Goal: Information Seeking & Learning: Learn about a topic

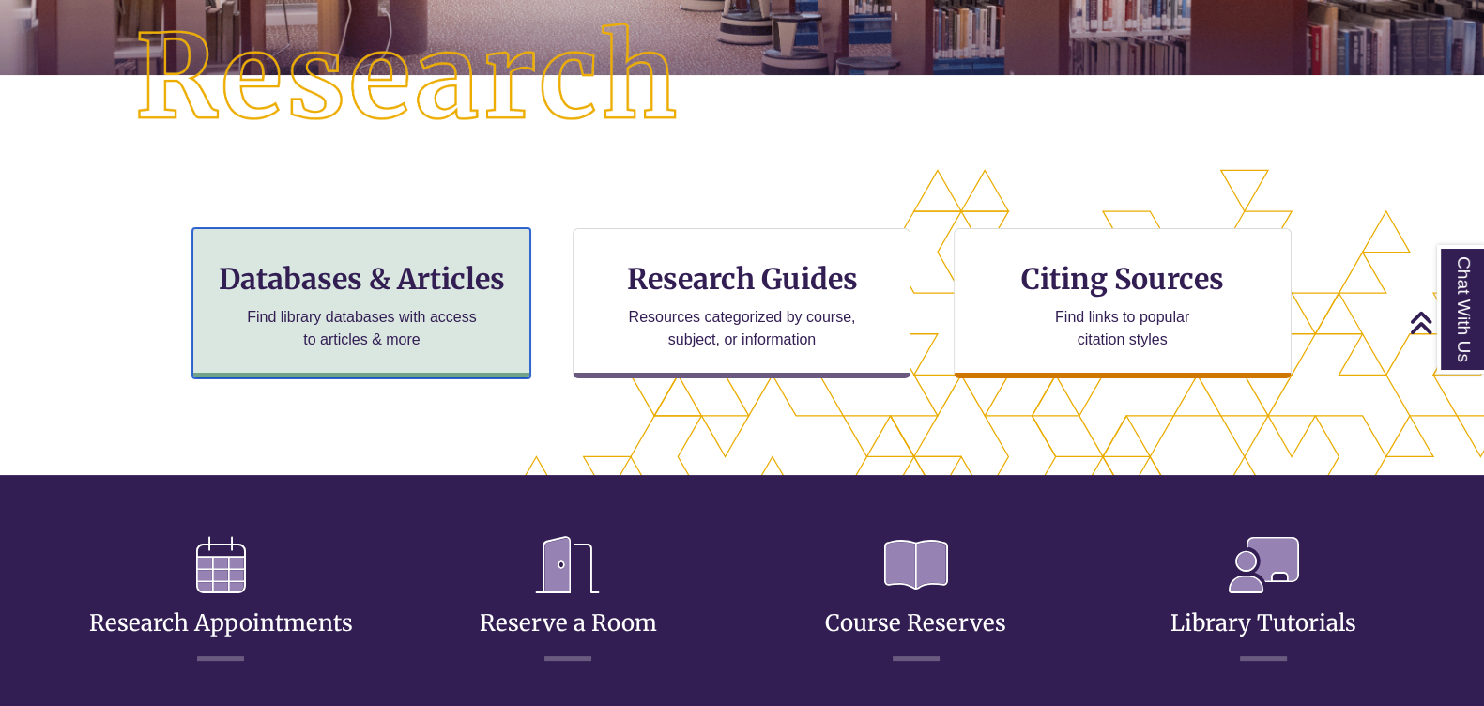
click at [358, 283] on h3 "Databases & Articles" at bounding box center [361, 279] width 306 height 36
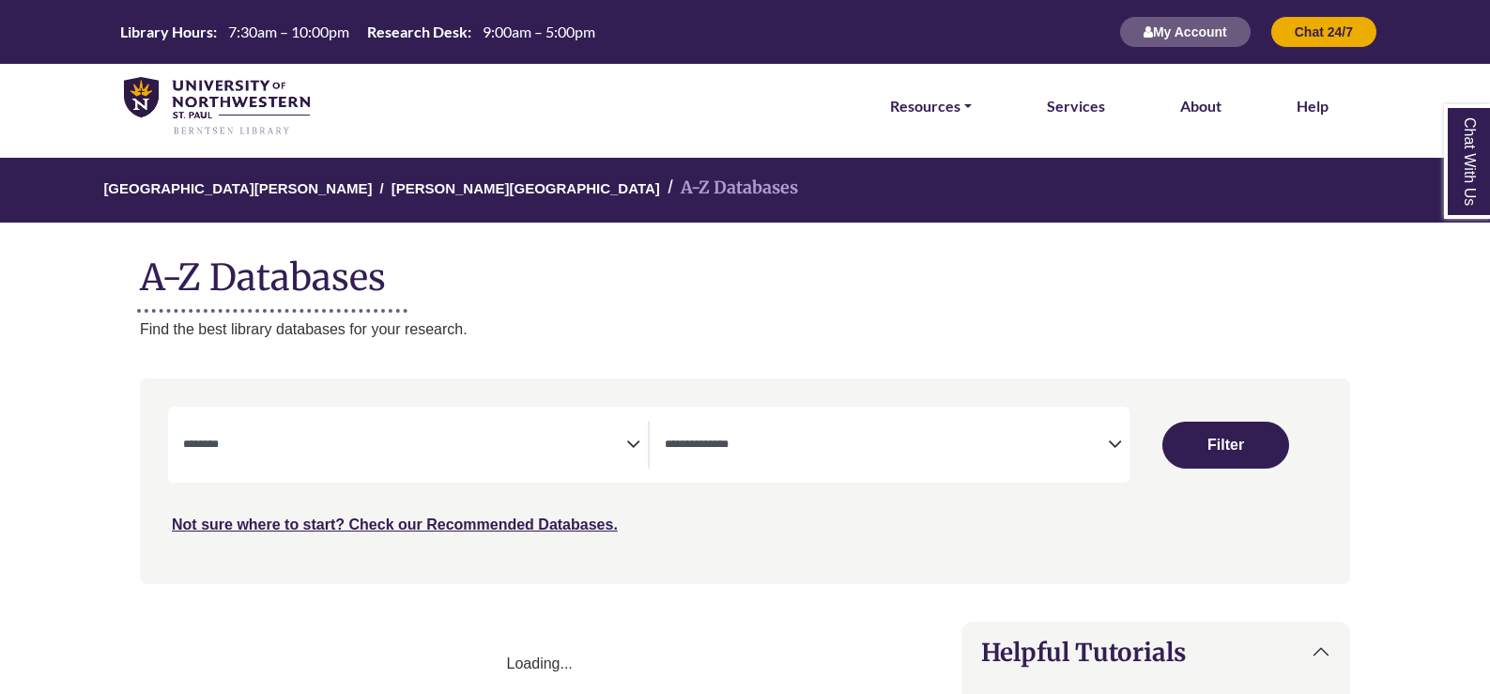
select select "Database Subject Filter"
select select "Database Types Filter"
select select "Database Subject Filter"
select select "Database Types Filter"
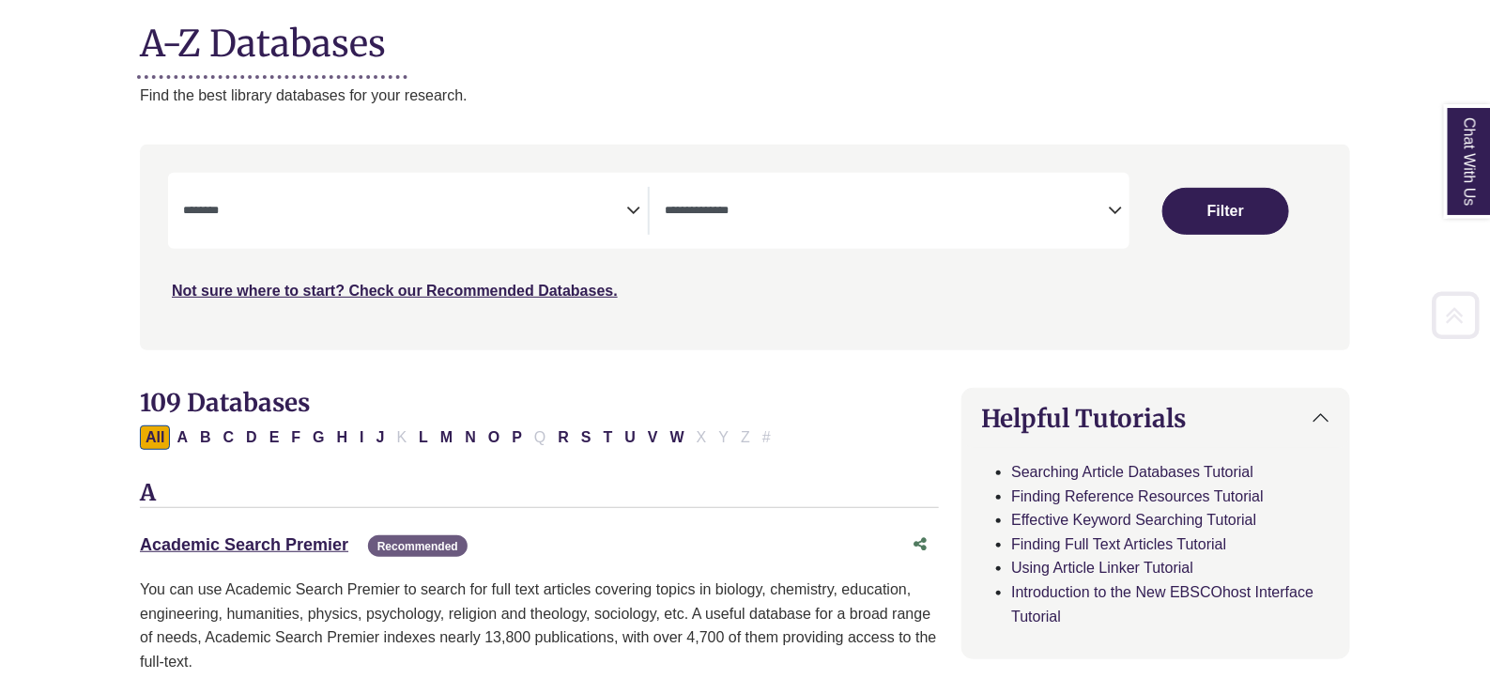
scroll to position [468, 0]
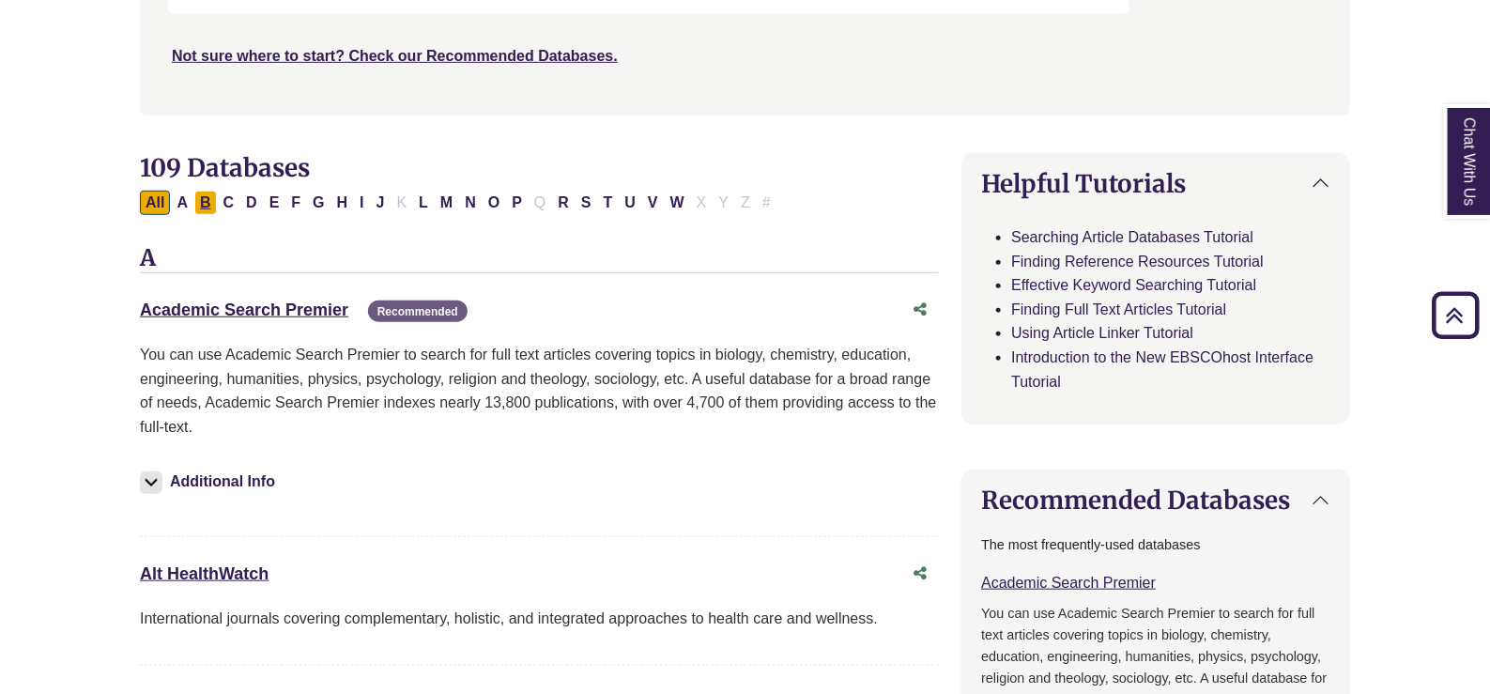
click at [205, 201] on button "B" at bounding box center [205, 203] width 23 height 24
select select "Database Subject Filter"
select select "Database Types Filter"
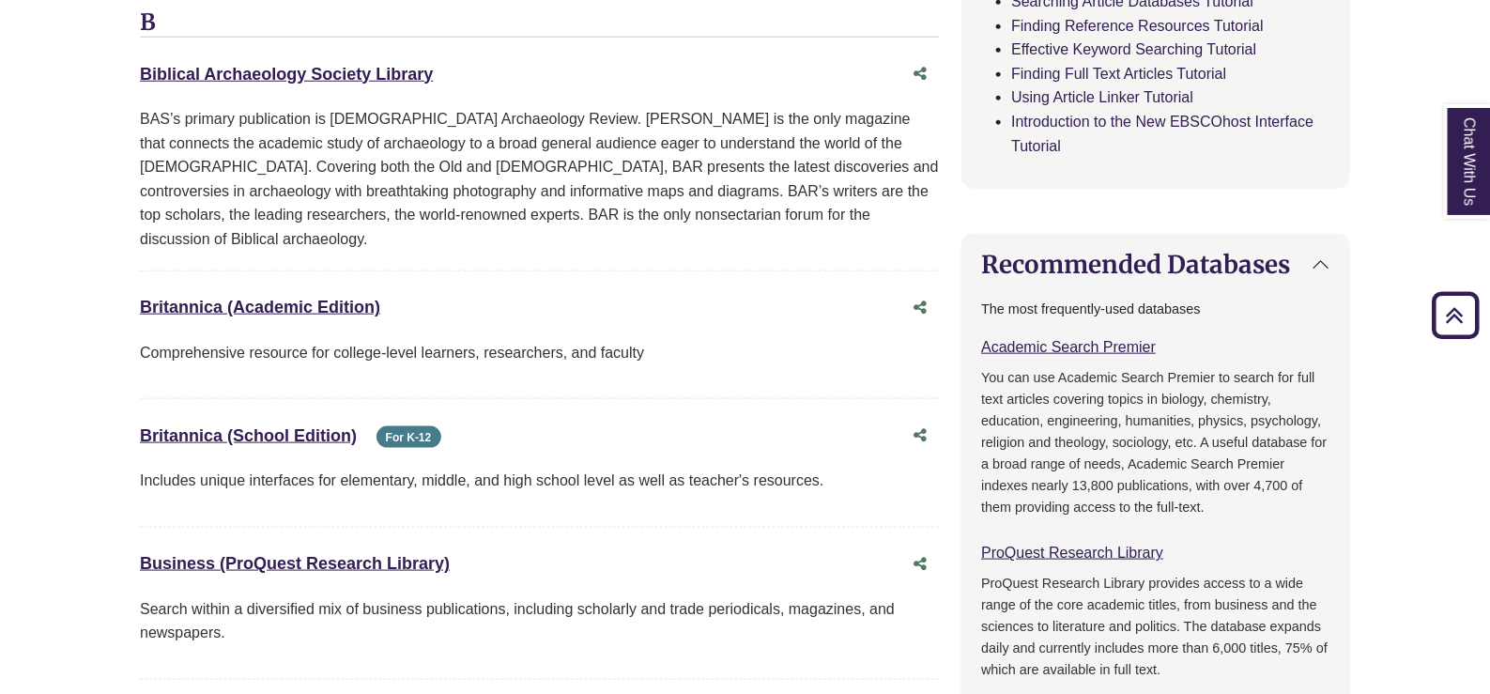
scroll to position [938, 0]
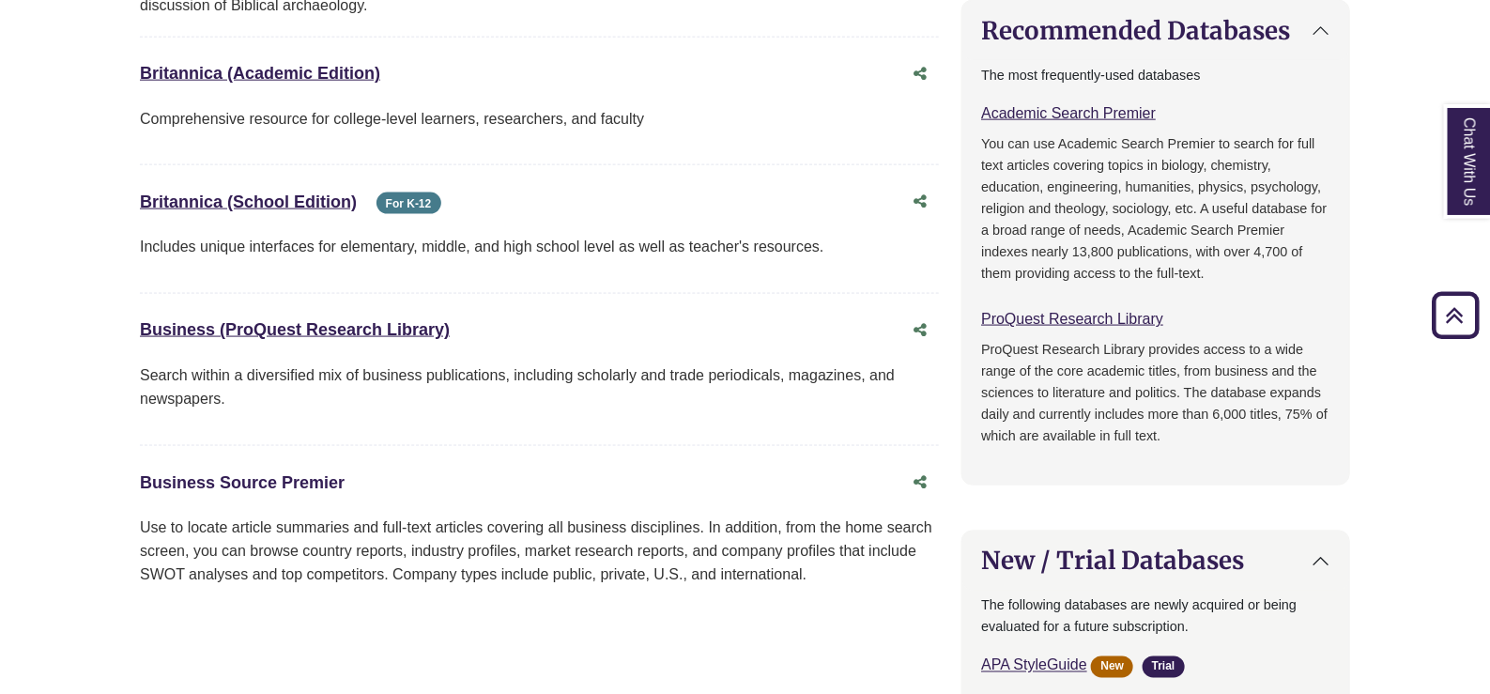
click at [238, 473] on link "Business Source Premier This link opens in a new window" at bounding box center [242, 482] width 205 height 19
click at [316, 473] on link "Business Source Premier This link opens in a new window" at bounding box center [242, 482] width 205 height 19
